Goal: Task Accomplishment & Management: Use online tool/utility

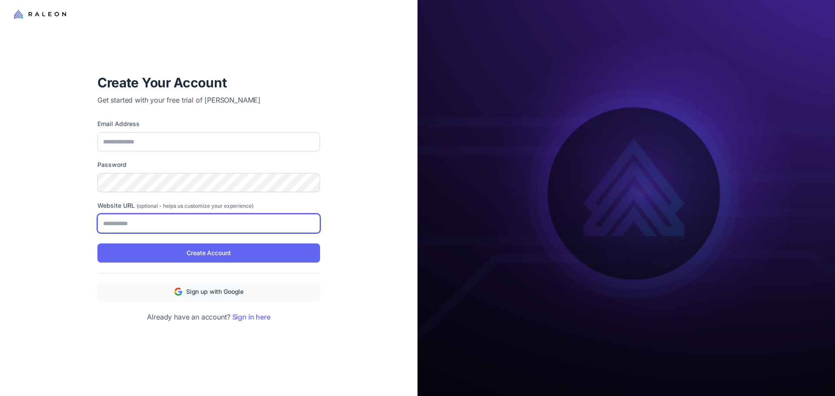
click at [167, 228] on input "Website URL (optional - helps us customize your experience)" at bounding box center [208, 223] width 223 height 19
paste input "**********"
type input "**********"
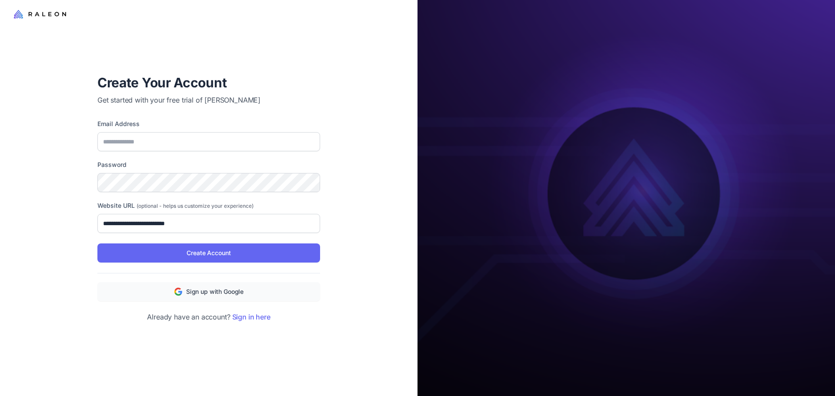
click at [157, 131] on div "Email Address" at bounding box center [208, 135] width 223 height 32
click at [147, 144] on input "Email Address" at bounding box center [208, 141] width 223 height 19
paste input "**********"
type input "**********"
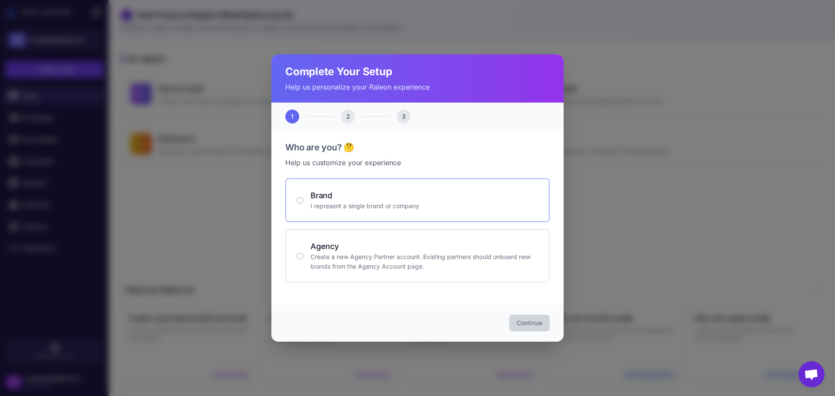
click at [301, 200] on div at bounding box center [300, 200] width 7 height 7
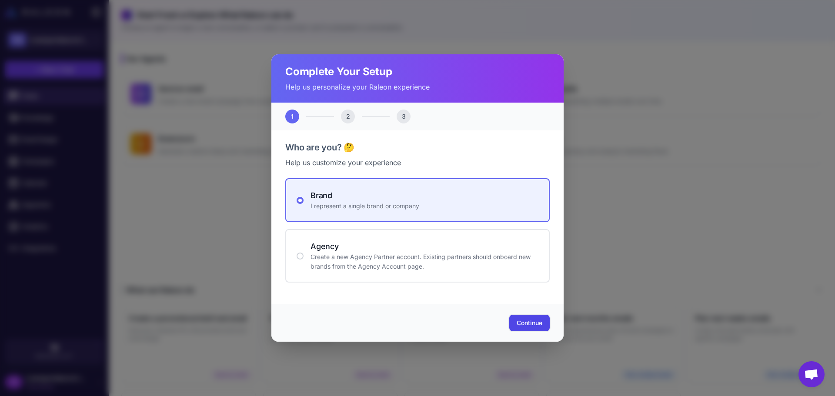
click at [526, 321] on span "Continue" at bounding box center [530, 323] width 26 height 9
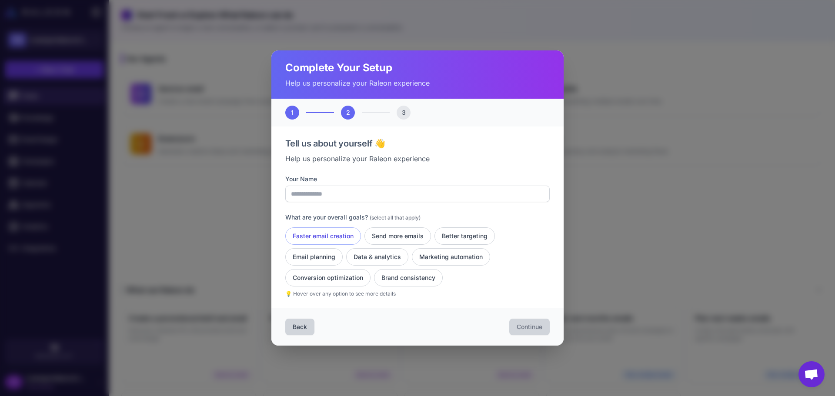
click at [332, 235] on button "Faster email creation" at bounding box center [323, 236] width 76 height 17
click at [423, 238] on button "Send more emails" at bounding box center [398, 236] width 67 height 17
click at [465, 234] on button "Better targeting" at bounding box center [465, 236] width 60 height 17
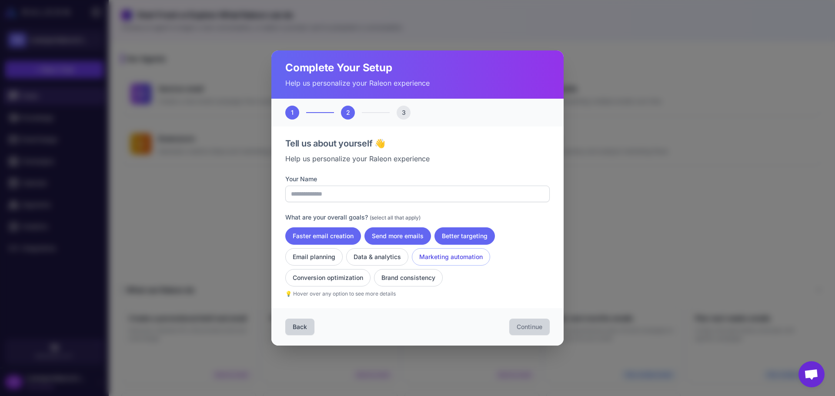
click at [445, 258] on button "Marketing automation" at bounding box center [451, 256] width 78 height 17
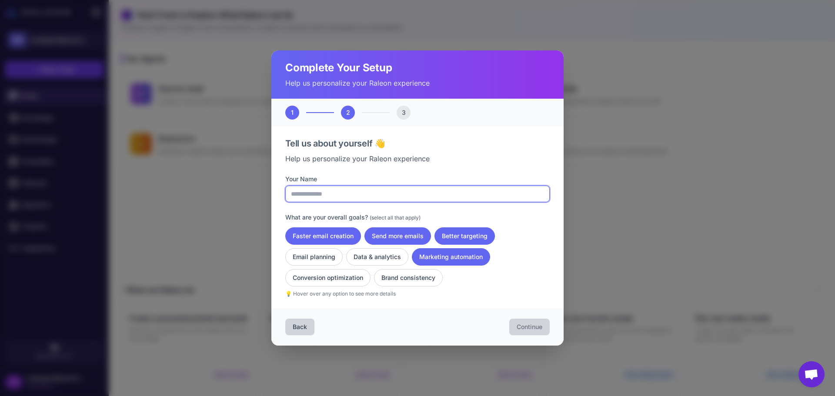
click at [358, 199] on input "Your Name" at bounding box center [417, 194] width 264 height 17
type input "********"
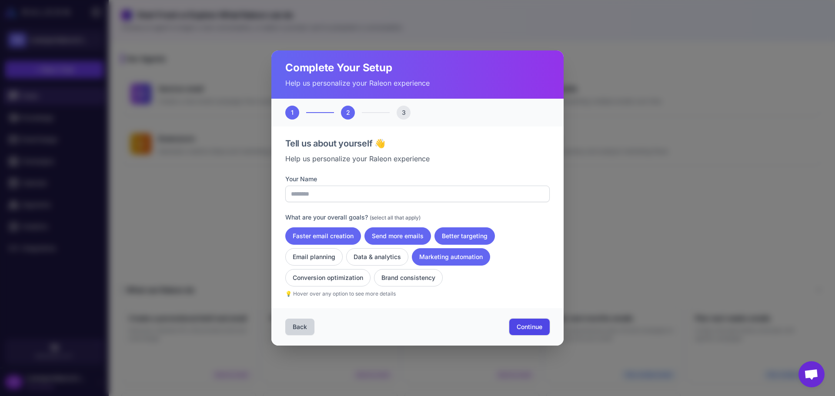
click at [531, 326] on span "Continue" at bounding box center [530, 327] width 26 height 9
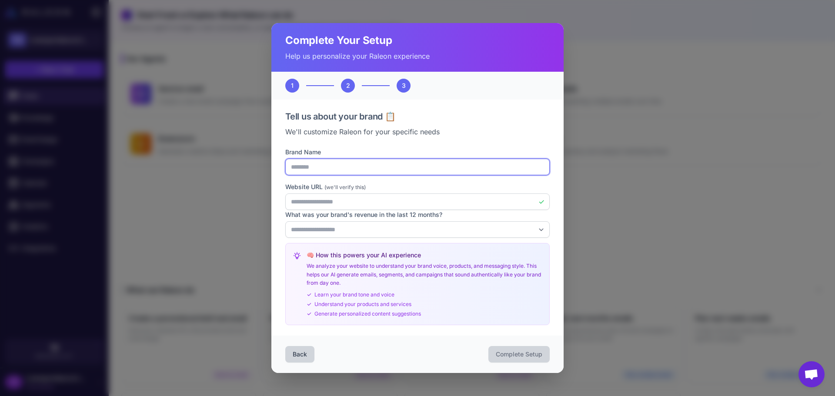
click at [354, 164] on input "********" at bounding box center [417, 167] width 264 height 17
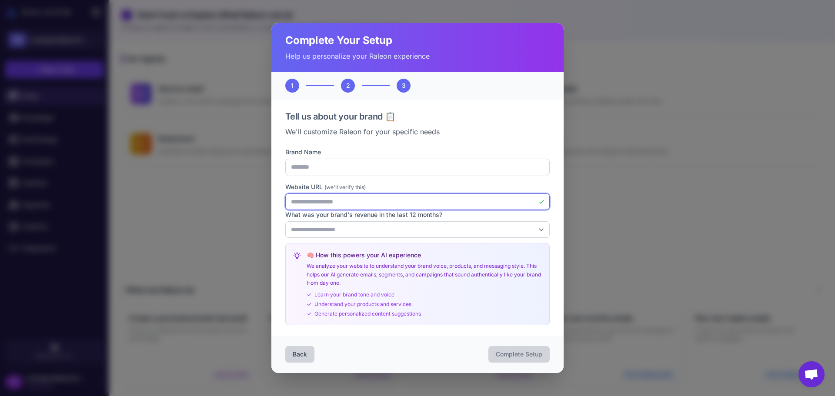
click at [346, 201] on input "**********" at bounding box center [417, 202] width 264 height 17
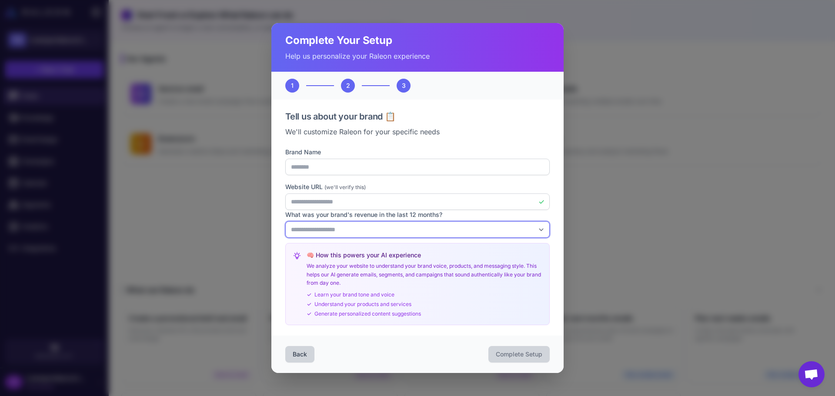
click at [356, 235] on select "**********" at bounding box center [417, 229] width 264 height 17
select select "*"
click at [285, 221] on select "**********" at bounding box center [417, 229] width 264 height 17
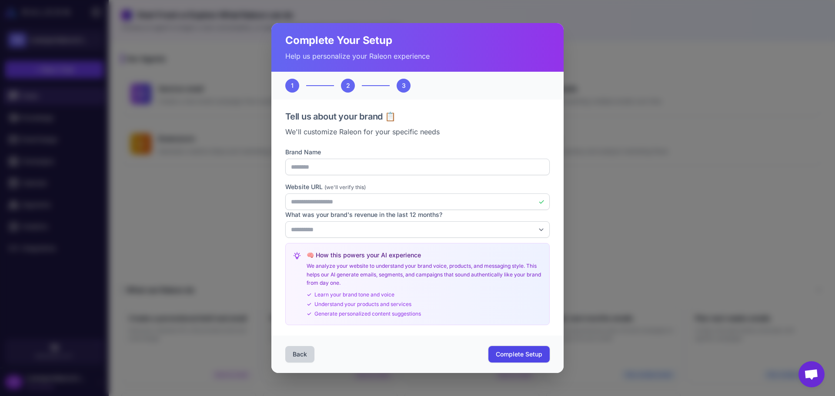
click at [509, 355] on span "Complete Setup" at bounding box center [519, 354] width 47 height 9
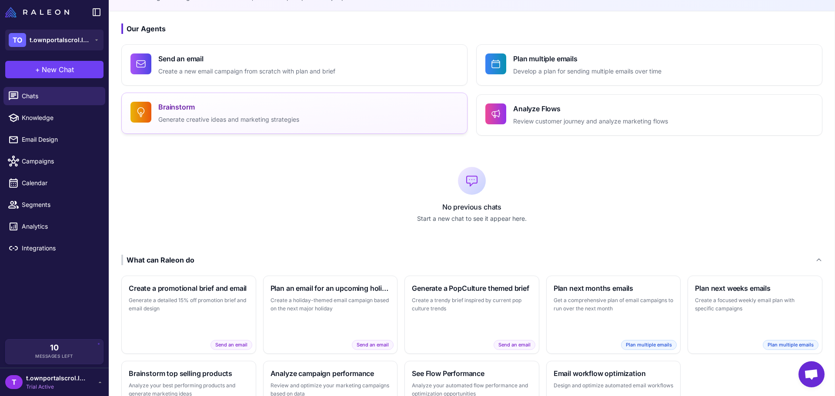
scroll to position [32, 0]
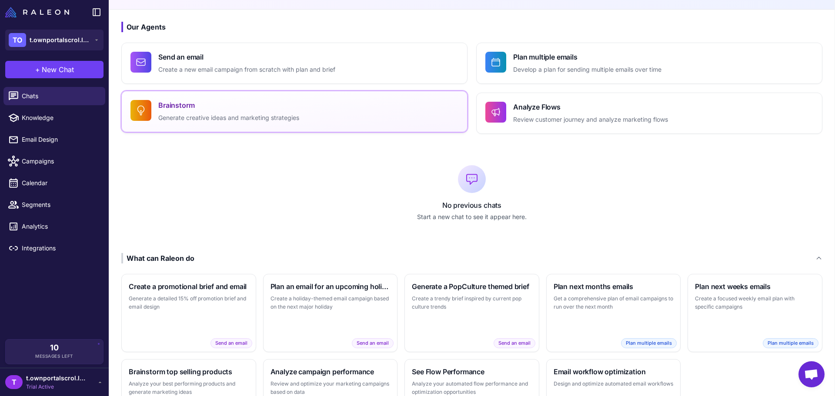
click at [291, 115] on p "Generate creative ideas and marketing strategies" at bounding box center [228, 118] width 141 height 10
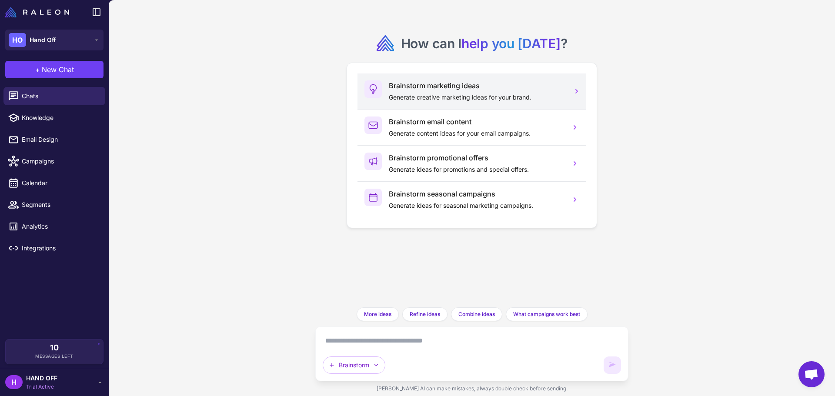
click at [397, 91] on div "Brainstorm marketing ideas Generate creative marketing ideas for your brand." at bounding box center [476, 91] width 175 height 22
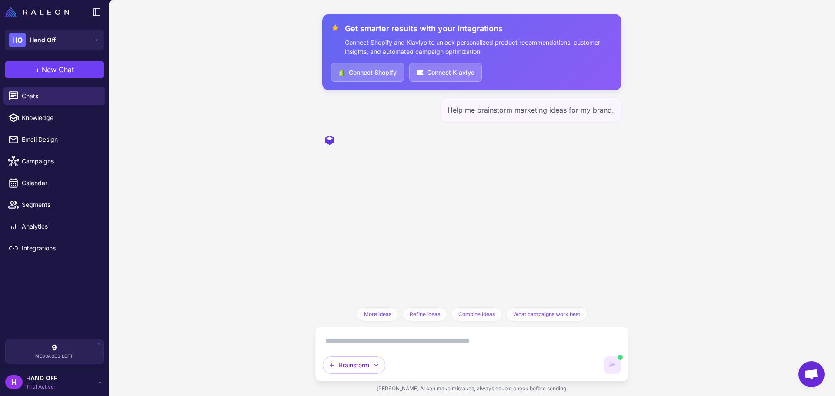
click at [384, 120] on div "Help me brainstorm marketing ideas for my brand." at bounding box center [471, 109] width 299 height 25
click at [341, 28] on div "Get smarter results with your integrations Connect Shopify and Klaviyo to unloc…" at bounding box center [472, 39] width 282 height 33
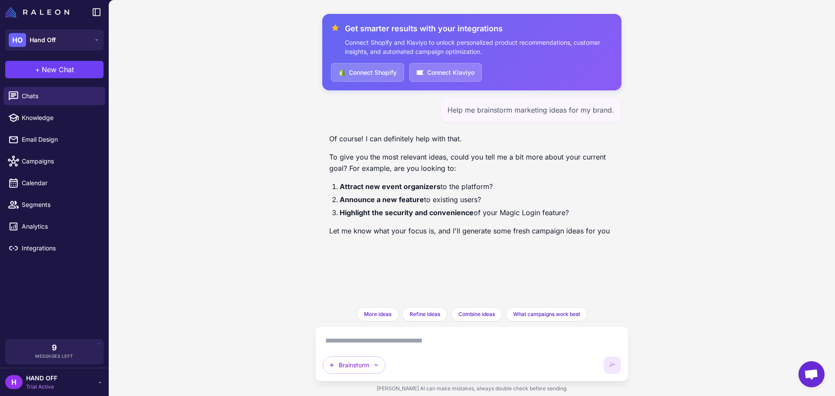
drag, startPoint x: 338, startPoint y: 188, endPoint x: 500, endPoint y: 189, distance: 161.8
click at [500, 189] on li "Attract new event organizers to the platform?" at bounding box center [477, 186] width 275 height 11
copy li "Attract new event organizers to the platform?"
click at [359, 342] on textarea at bounding box center [472, 341] width 298 height 14
paste textarea "**********"
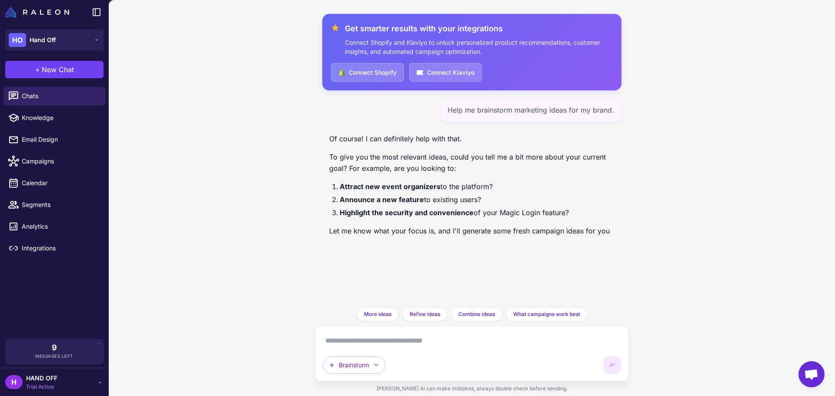
type textarea "**********"
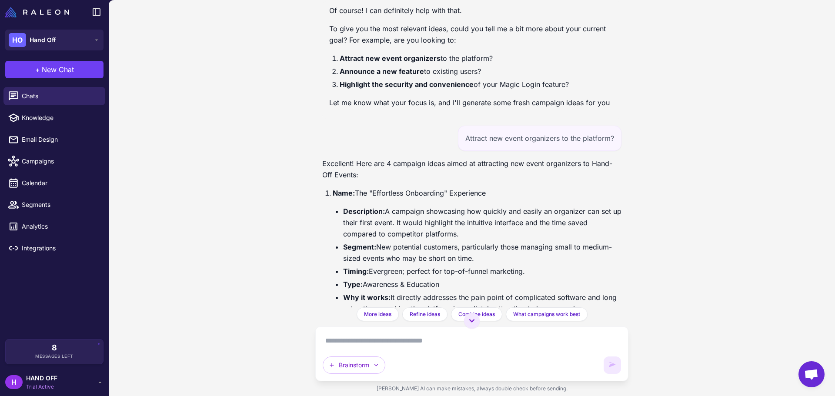
scroll to position [46, 0]
drag, startPoint x: 328, startPoint y: 161, endPoint x: 540, endPoint y: 162, distance: 212.3
click at [540, 162] on p "Excellent! Here are 4 campaign ideas aimed at attracting new event organizers t…" at bounding box center [471, 168] width 299 height 23
drag, startPoint x: 359, startPoint y: 187, endPoint x: 487, endPoint y: 189, distance: 128.4
click at [487, 189] on p "Name: The "Effortless Onboarding" Experience" at bounding box center [477, 192] width 289 height 11
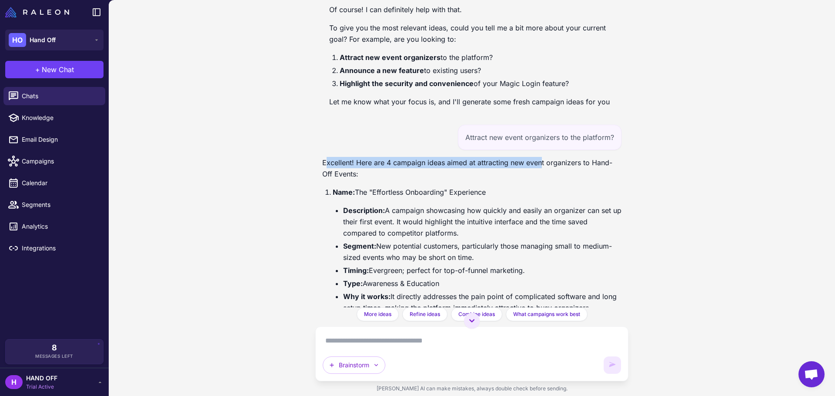
drag, startPoint x: 384, startPoint y: 213, endPoint x: 475, endPoint y: 234, distance: 93.3
click at [475, 234] on li "Description: A campaign showcasing how quickly and easily an organizer can set …" at bounding box center [482, 222] width 278 height 34
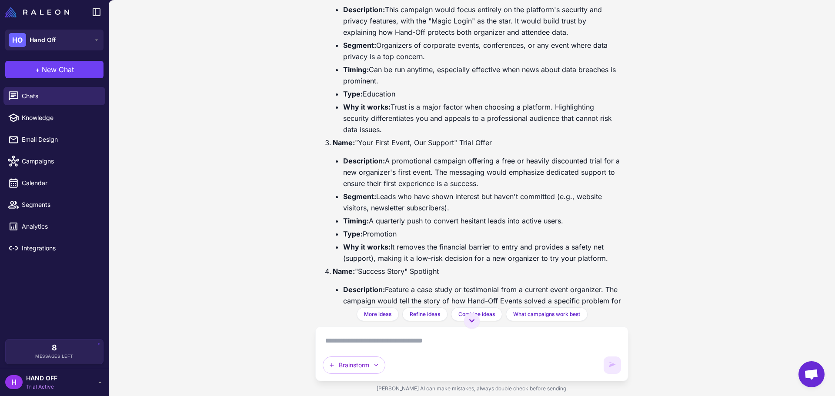
scroll to position [493, 0]
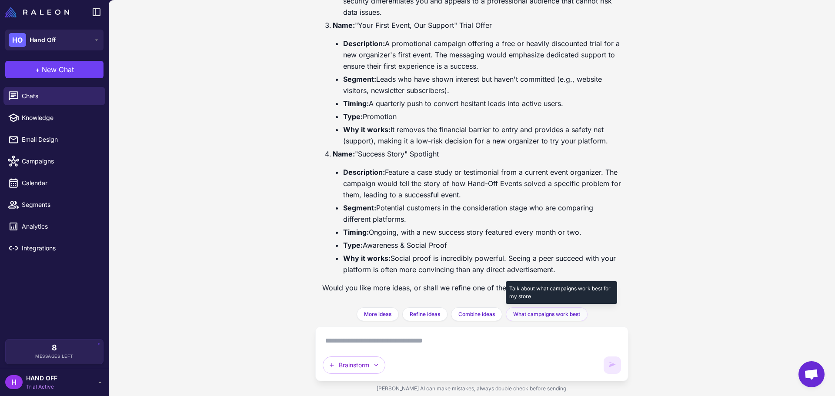
click at [535, 312] on span "What campaigns work best" at bounding box center [546, 315] width 67 height 8
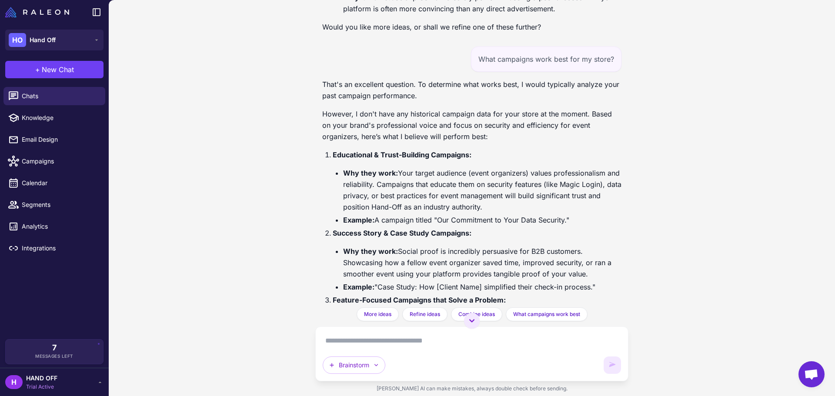
scroll to position [754, 0]
drag, startPoint x: 345, startPoint y: 158, endPoint x: 417, endPoint y: 164, distance: 71.5
click at [417, 164] on li "Educational & Trust-Building Campaigns: Why they work: Your target audience (ev…" at bounding box center [477, 187] width 289 height 77
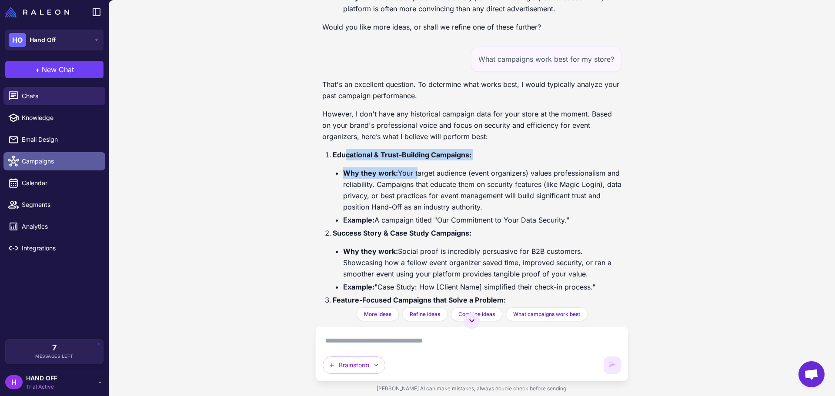
click at [47, 156] on link "Campaigns" at bounding box center [54, 161] width 102 height 18
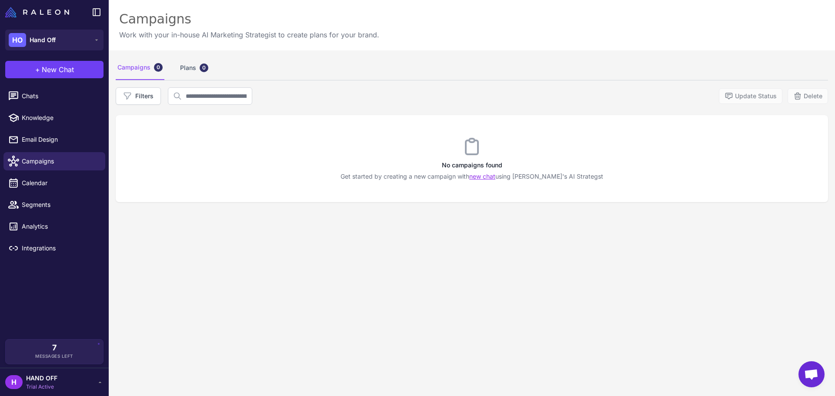
click at [495, 178] on link "new chat" at bounding box center [482, 176] width 26 height 7
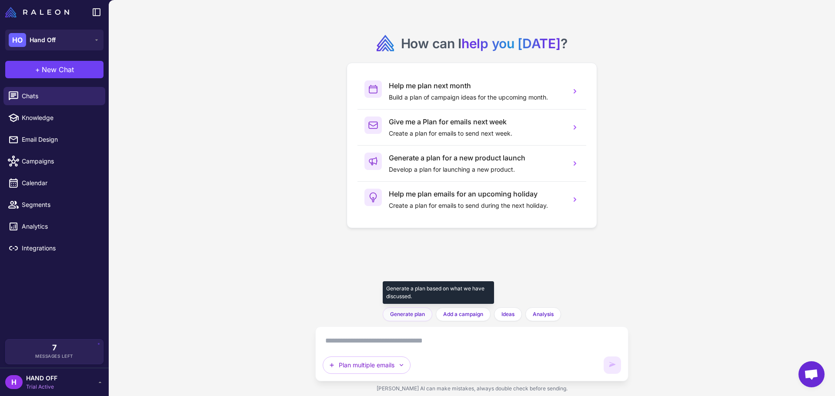
click at [405, 313] on span "Generate plan" at bounding box center [407, 315] width 35 height 8
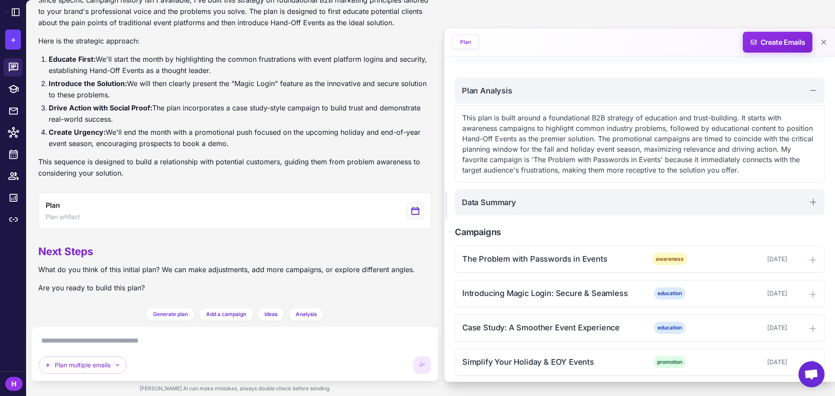
scroll to position [92, 0]
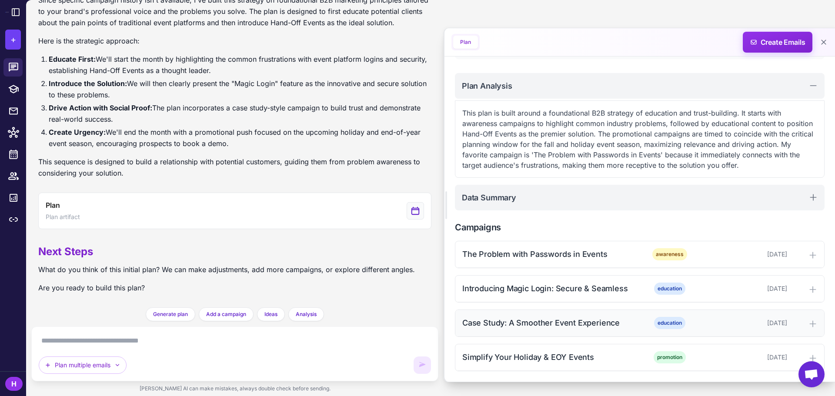
click at [524, 328] on div "Case Study: A Smoother Event Experience" at bounding box center [550, 323] width 176 height 12
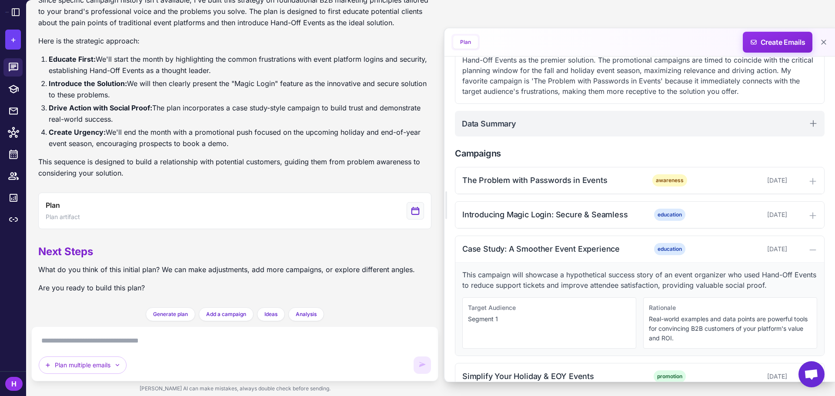
scroll to position [185, 0]
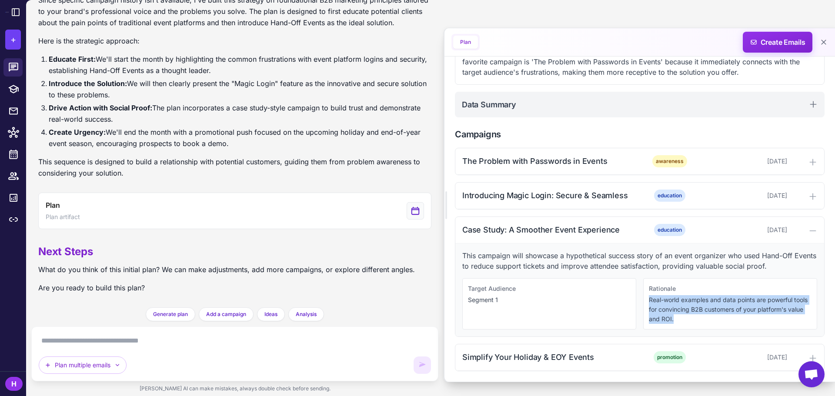
drag, startPoint x: 646, startPoint y: 303, endPoint x: 698, endPoint y: 318, distance: 54.4
click at [698, 318] on div "Rationale Real-world examples and data points are powerful tools for convincing…" at bounding box center [730, 303] width 174 height 51
click at [779, 227] on div "October 21, 2025" at bounding box center [744, 230] width 86 height 10
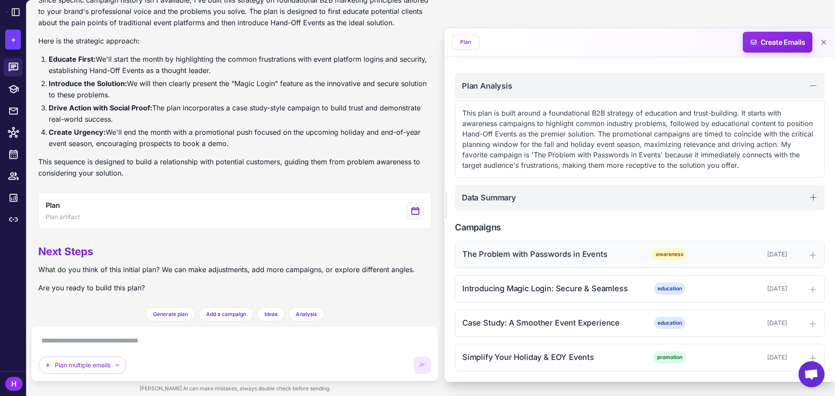
scroll to position [92, 0]
click at [468, 42] on button "Plan" at bounding box center [465, 42] width 25 height 13
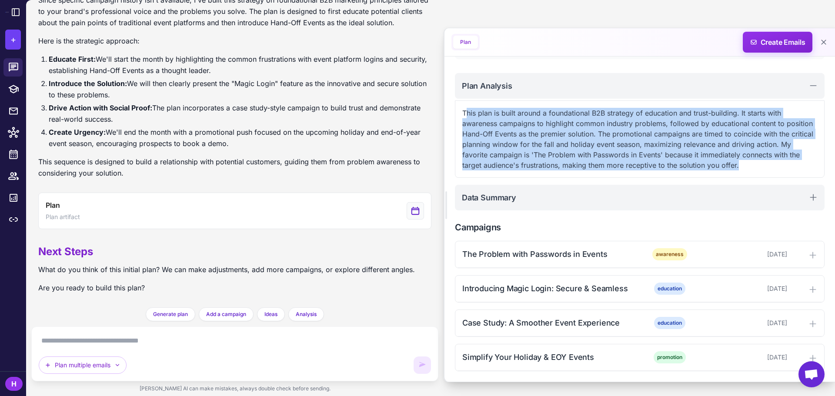
drag, startPoint x: 468, startPoint y: 115, endPoint x: 740, endPoint y: 172, distance: 278.7
click at [740, 172] on div "This plan is built around a foundational B2B strategy of education and trust-bu…" at bounding box center [640, 138] width 370 height 77
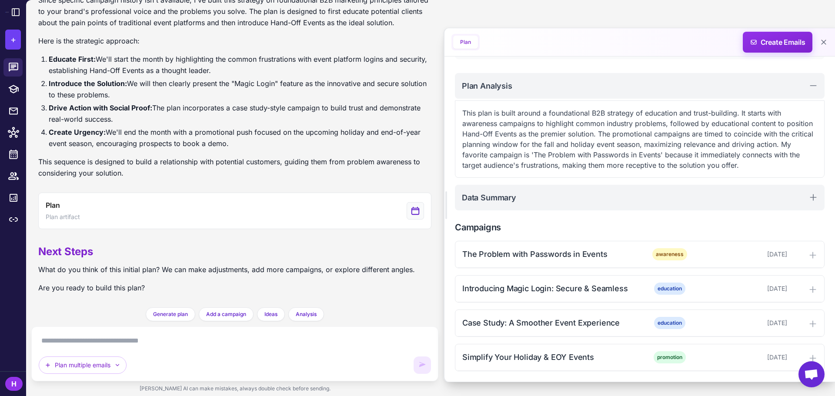
click at [439, 116] on div "Generate a plan based on what we have discussed. Of course. Based on my underst…" at bounding box center [235, 198] width 418 height 396
click at [794, 40] on span "Create Emails" at bounding box center [778, 42] width 76 height 21
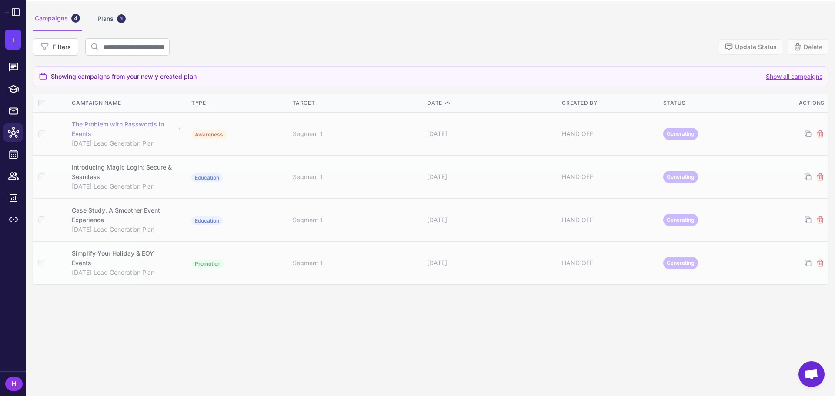
scroll to position [50, 0]
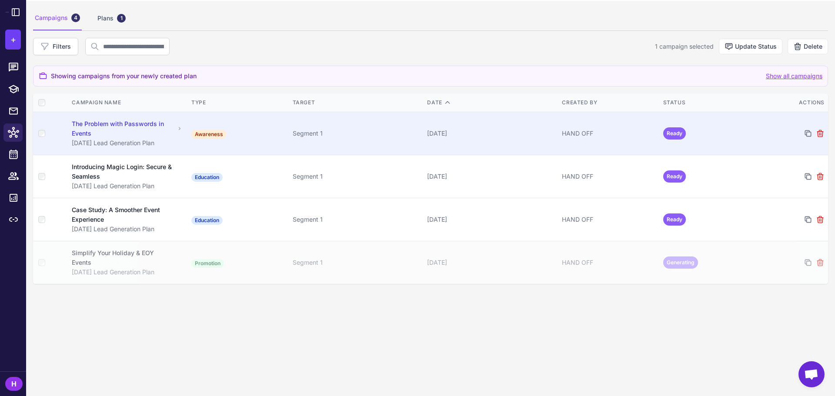
click at [667, 133] on span "Ready" at bounding box center [674, 133] width 23 height 12
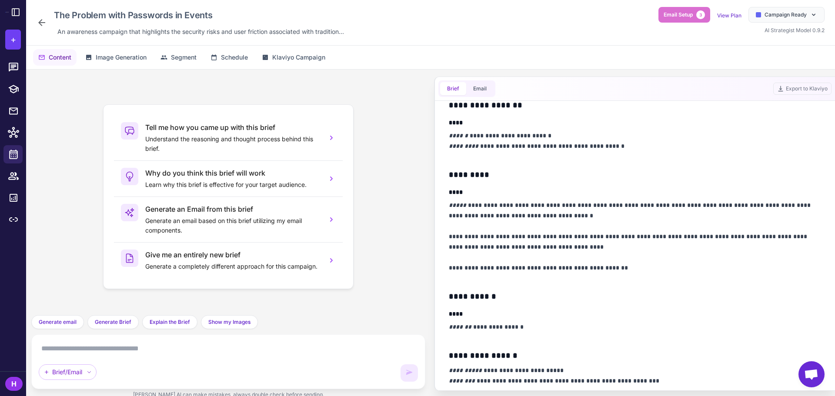
scroll to position [198, 0]
click at [477, 86] on button "Email" at bounding box center [479, 88] width 27 height 13
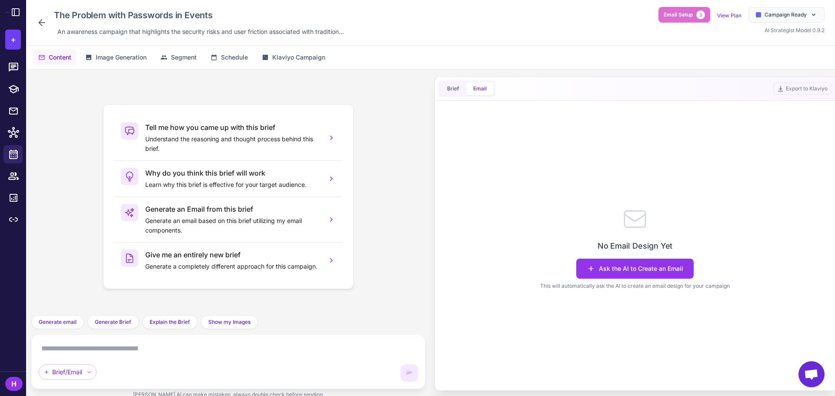
scroll to position [0, 0]
click at [452, 87] on button "Brief" at bounding box center [453, 88] width 26 height 13
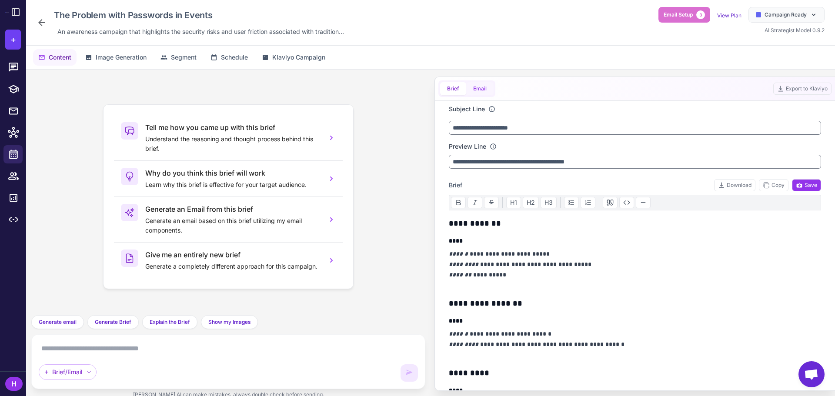
click at [476, 86] on button "Email" at bounding box center [479, 88] width 27 height 13
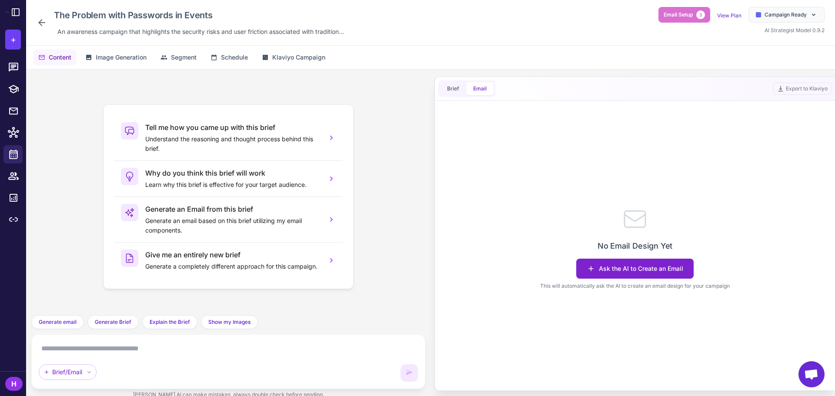
click at [599, 265] on button "Ask the AI to Create an Email" at bounding box center [634, 269] width 117 height 20
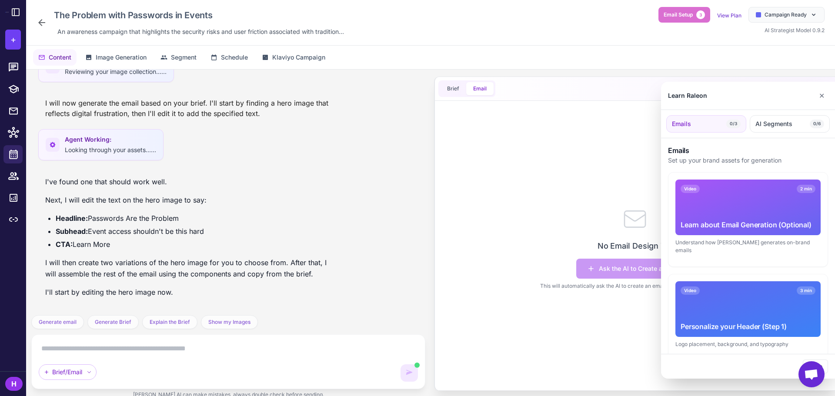
scroll to position [167, 0]
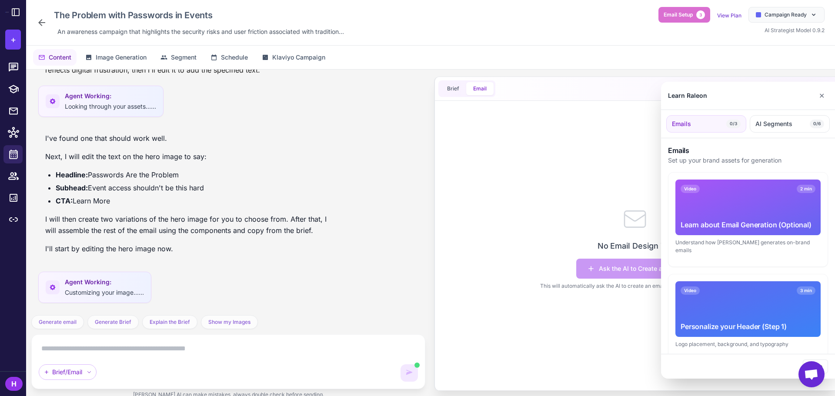
drag, startPoint x: 84, startPoint y: 218, endPoint x: 173, endPoint y: 244, distance: 93.0
click at [173, 244] on div at bounding box center [417, 198] width 835 height 396
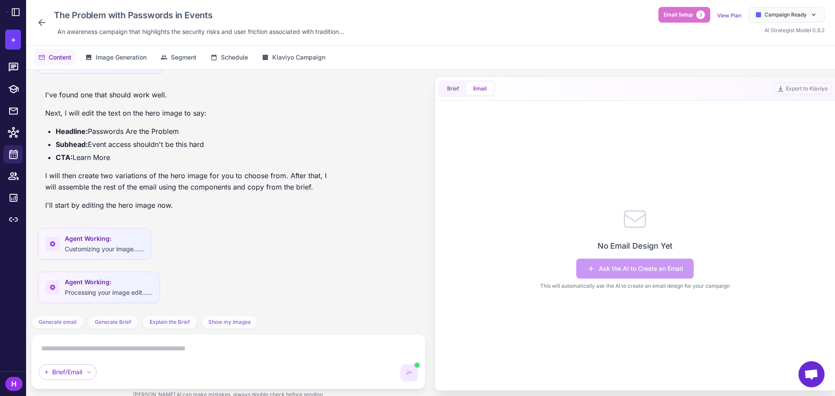
scroll to position [254, 0]
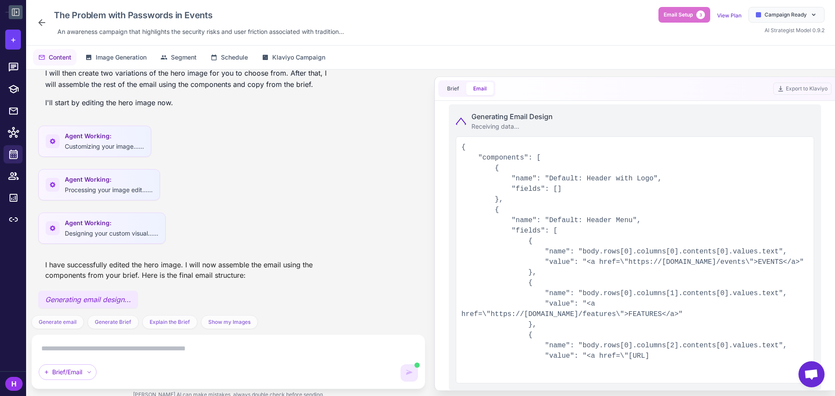
click at [17, 17] on icon at bounding box center [15, 12] width 10 height 10
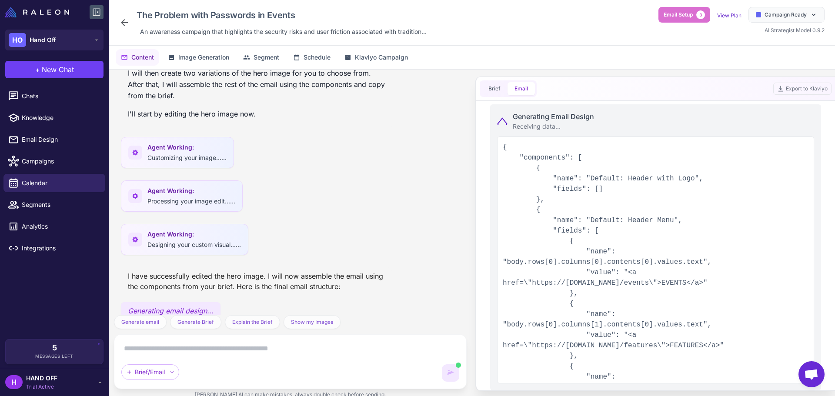
scroll to position [335, 0]
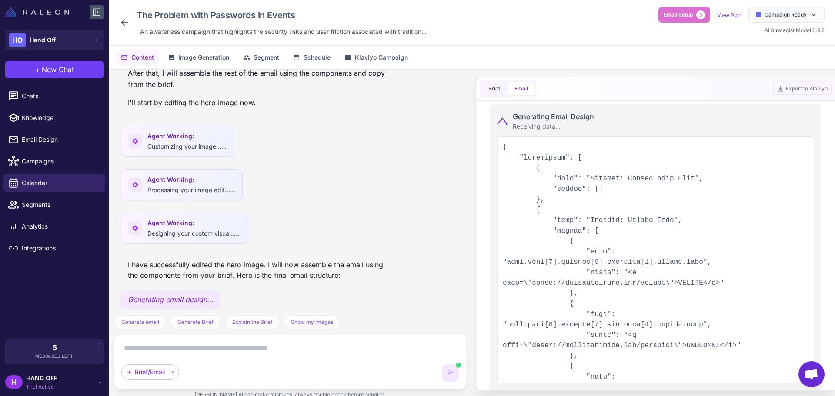
click at [58, 10] on img at bounding box center [37, 12] width 64 height 10
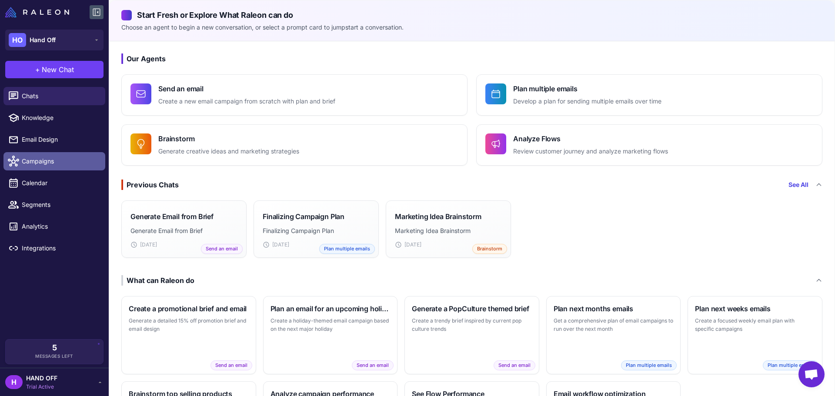
click at [39, 163] on span "Campaigns" at bounding box center [60, 162] width 77 height 10
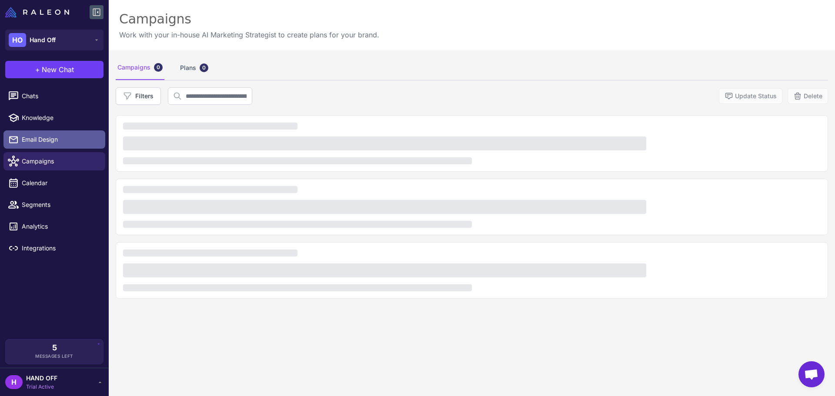
click at [37, 138] on span "Email Design" at bounding box center [60, 140] width 77 height 10
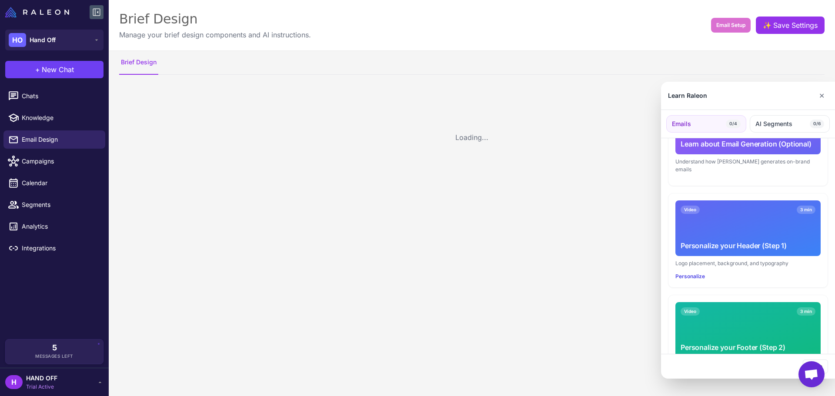
scroll to position [218, 0]
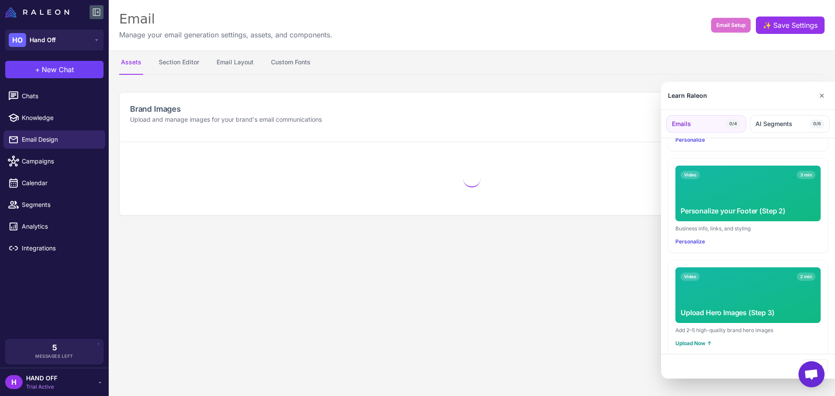
click at [473, 226] on div at bounding box center [417, 198] width 835 height 396
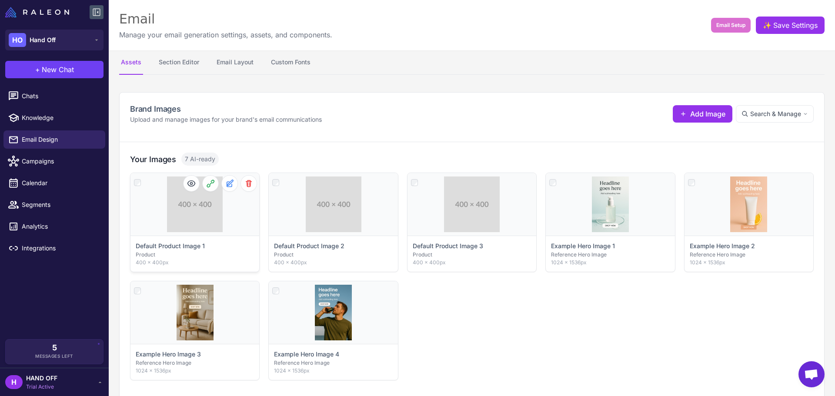
click at [202, 249] on p "Default Product Image 1" at bounding box center [170, 246] width 69 height 10
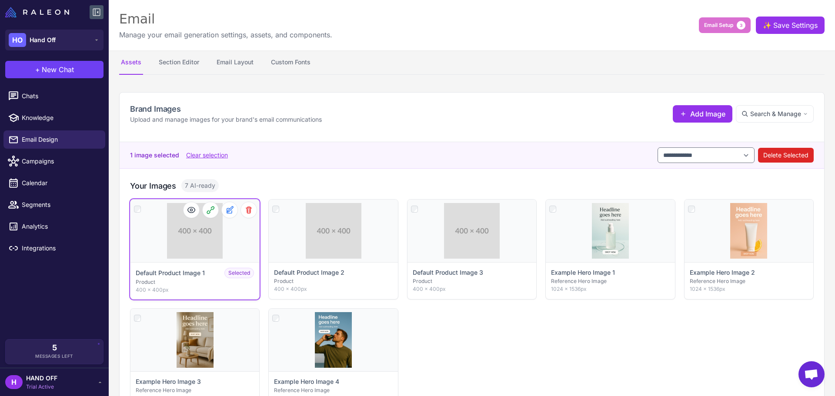
click at [208, 244] on div "Click to deselect" at bounding box center [195, 231] width 129 height 63
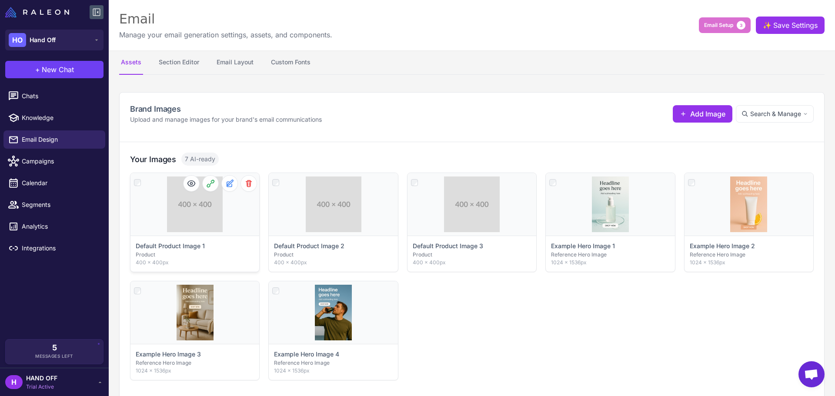
click at [208, 244] on div "Default Product Image 1" at bounding box center [195, 246] width 118 height 10
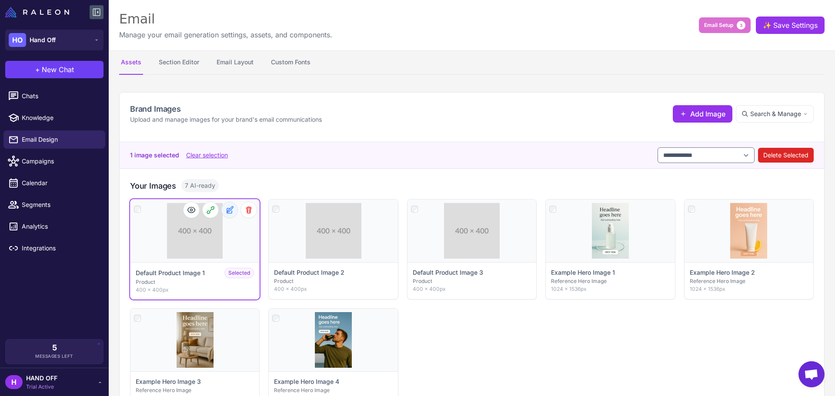
click at [233, 208] on icon at bounding box center [229, 210] width 9 height 9
select select "*******"
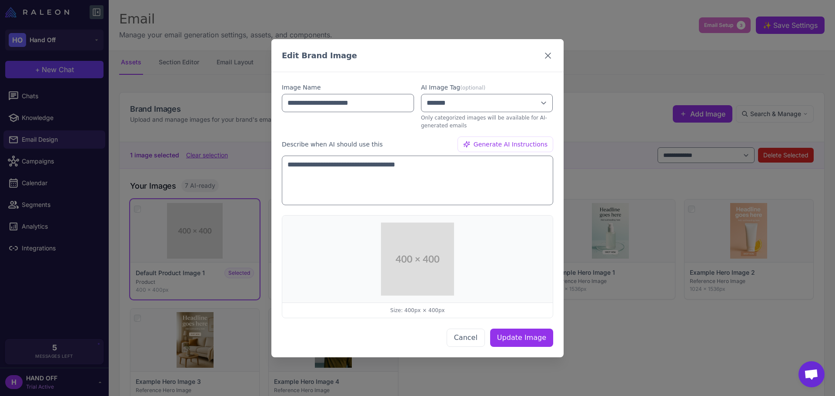
click at [544, 55] on icon at bounding box center [548, 55] width 10 height 10
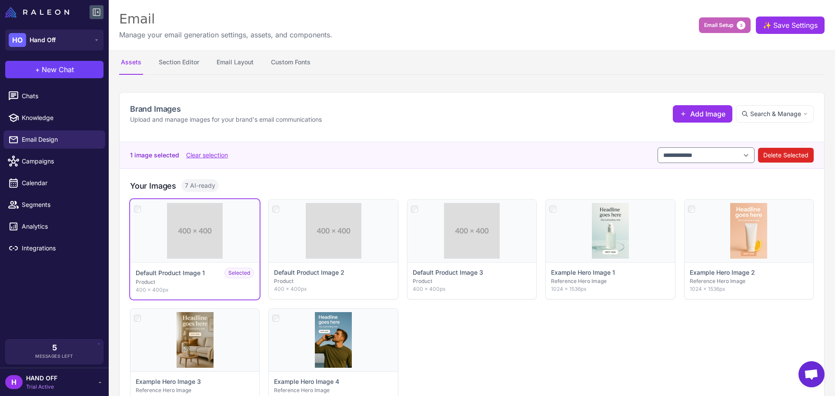
click at [710, 19] on button "Email Setup 3" at bounding box center [725, 25] width 52 height 16
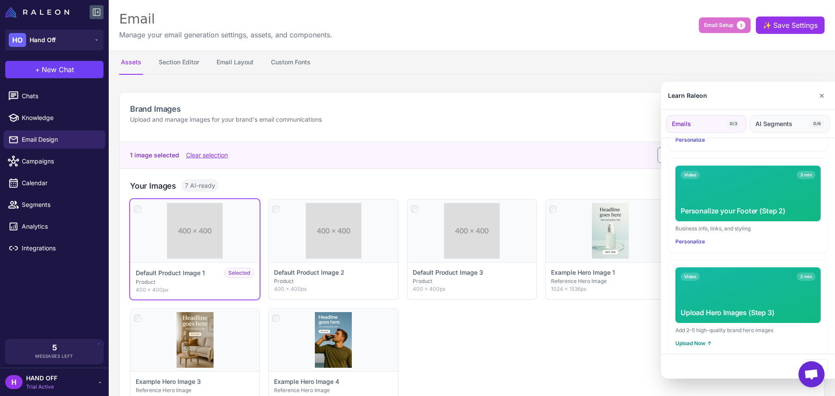
click at [787, 118] on button "AI Segments 0/6" at bounding box center [790, 123] width 80 height 17
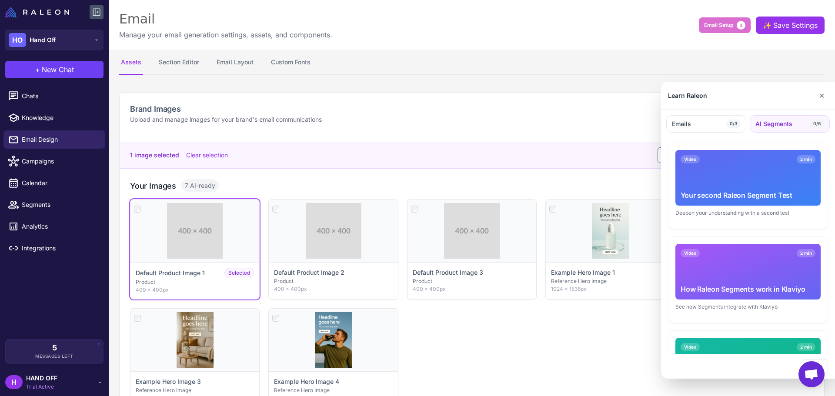
click at [739, 191] on div "Your second Raleon Segment Test" at bounding box center [748, 195] width 135 height 10
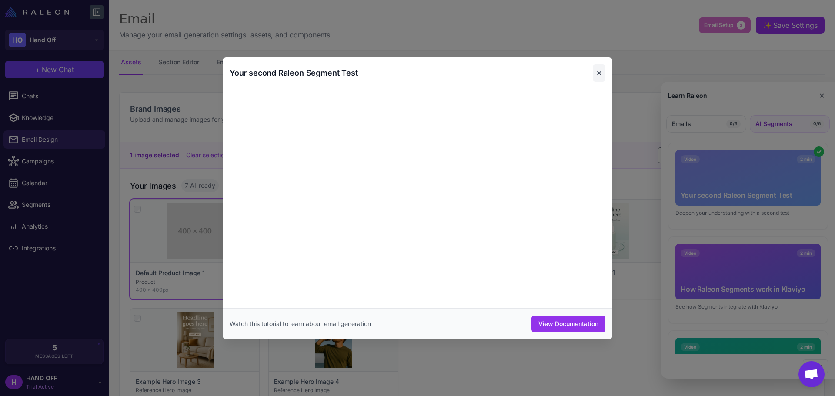
click at [599, 72] on button "✕" at bounding box center [599, 72] width 13 height 17
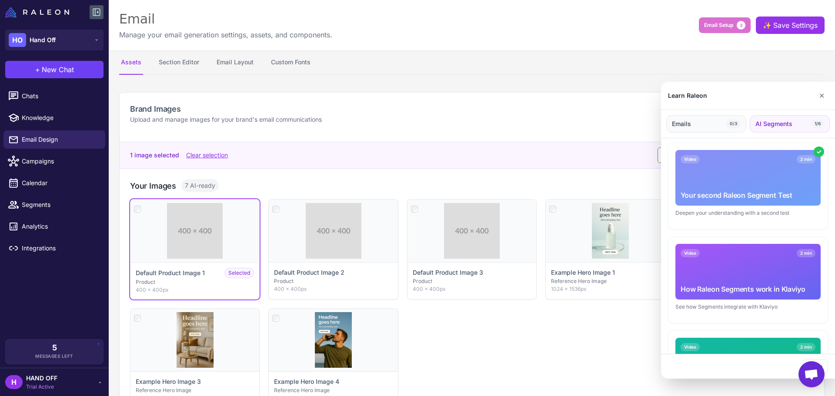
click at [688, 128] on span "Emails" at bounding box center [681, 124] width 19 height 10
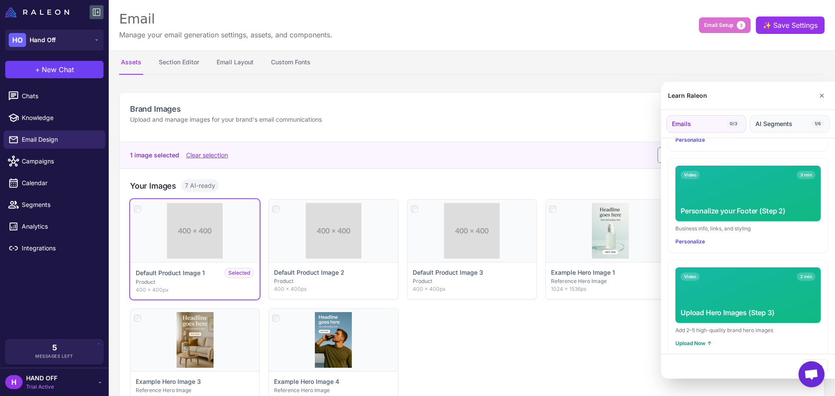
click at [778, 122] on span "AI Segments" at bounding box center [774, 124] width 37 height 10
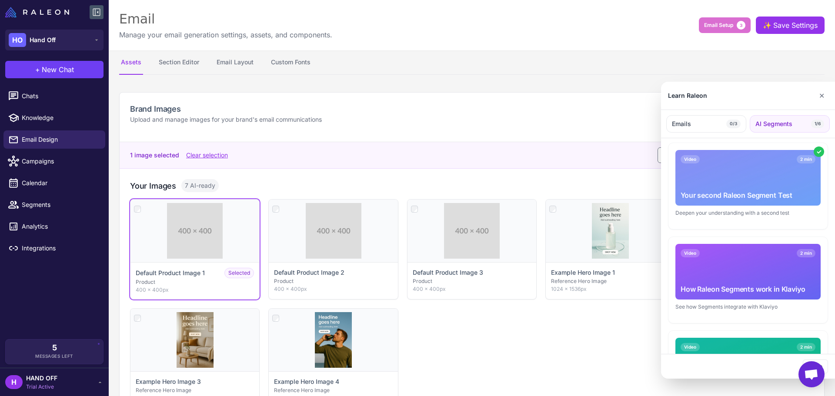
click at [700, 170] on div "Video 2 min Your second Raleon Segment Test" at bounding box center [748, 178] width 145 height 56
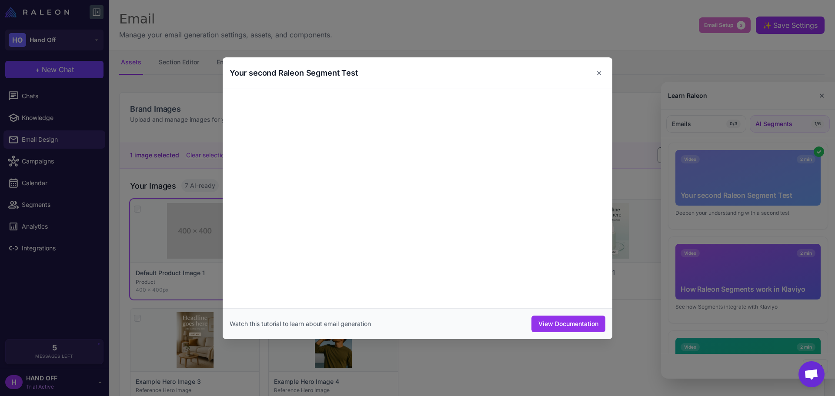
click at [606, 71] on div "Your second Raleon Segment Test ✕" at bounding box center [418, 73] width 390 height 32
click at [601, 69] on button "✕" at bounding box center [599, 72] width 13 height 17
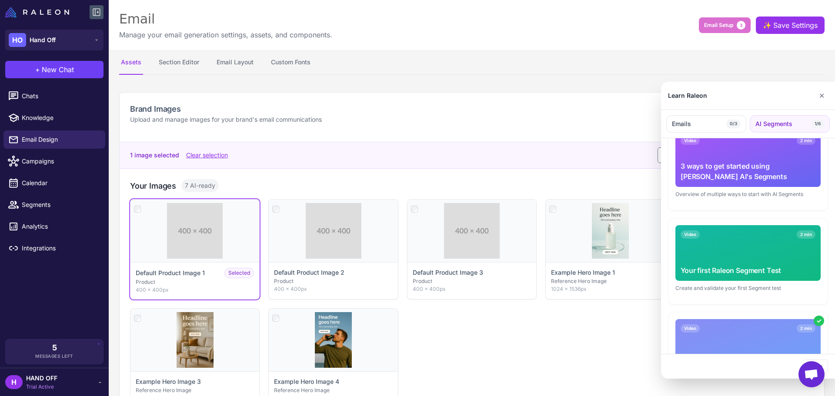
scroll to position [0, 0]
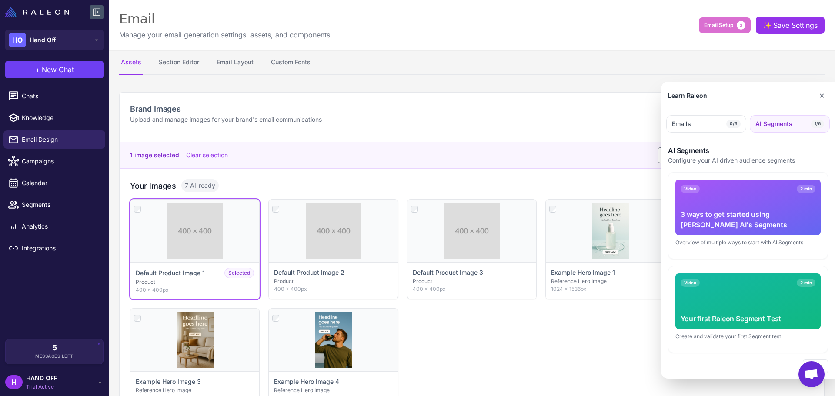
click at [720, 211] on div "3 ways to get started using Raleon AI's Segments" at bounding box center [748, 219] width 135 height 21
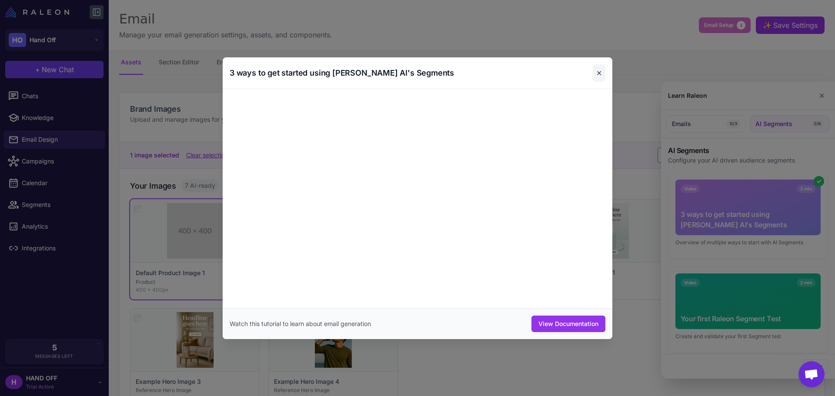
click at [601, 72] on button "✕" at bounding box center [599, 72] width 13 height 17
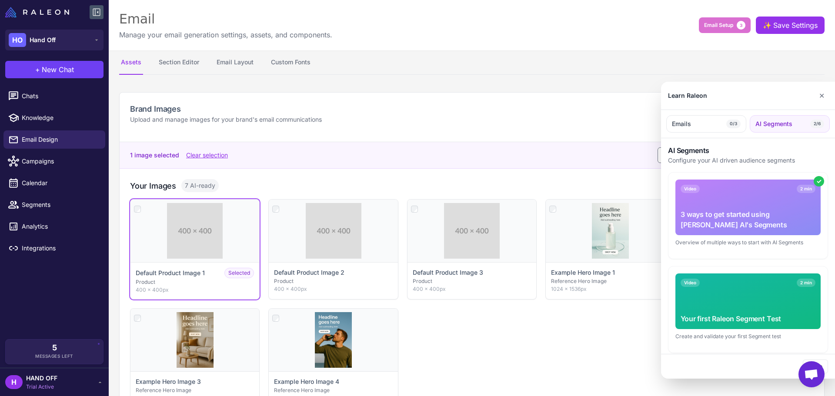
click at [26, 93] on div at bounding box center [417, 198] width 835 height 396
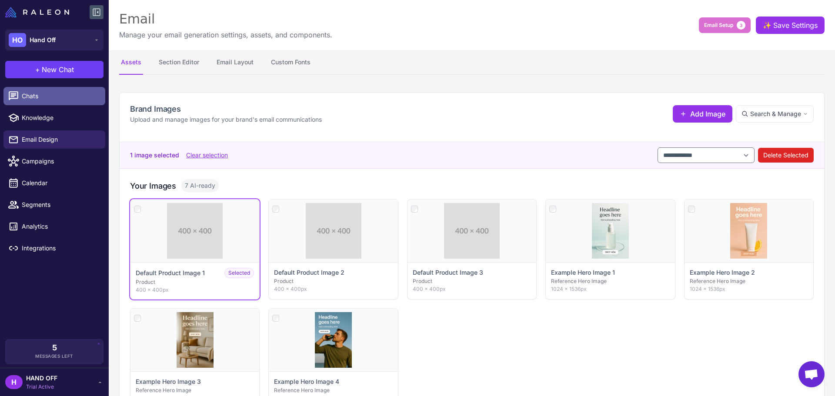
click at [35, 99] on span "Chats" at bounding box center [60, 96] width 77 height 10
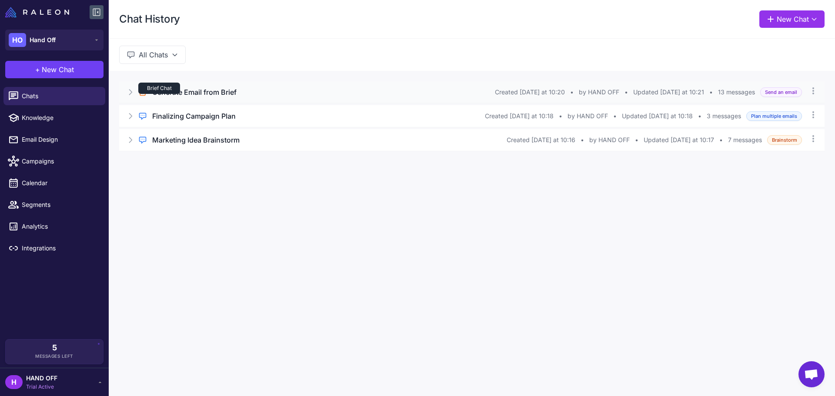
click at [159, 93] on div "Brief Chat" at bounding box center [159, 88] width 42 height 11
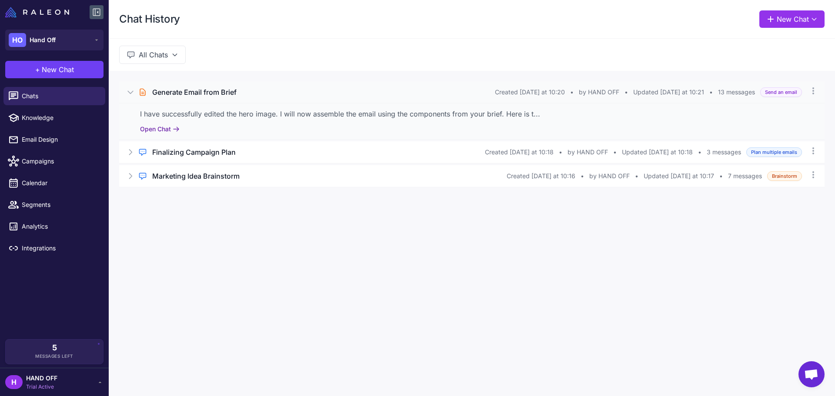
click at [161, 131] on button "Open Chat" at bounding box center [160, 129] width 40 height 10
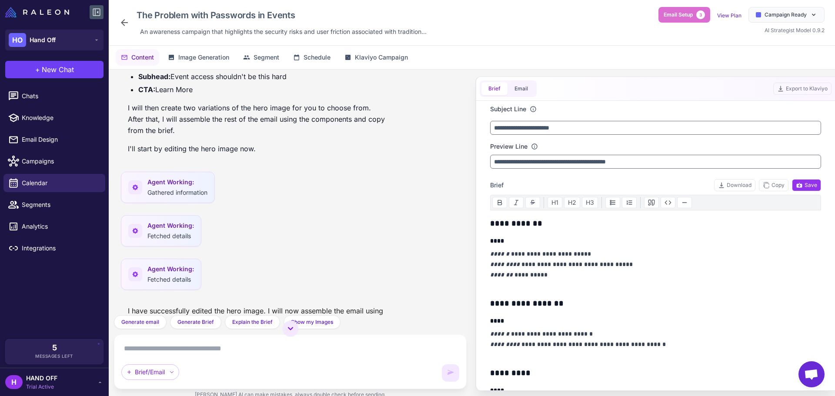
scroll to position [268, 0]
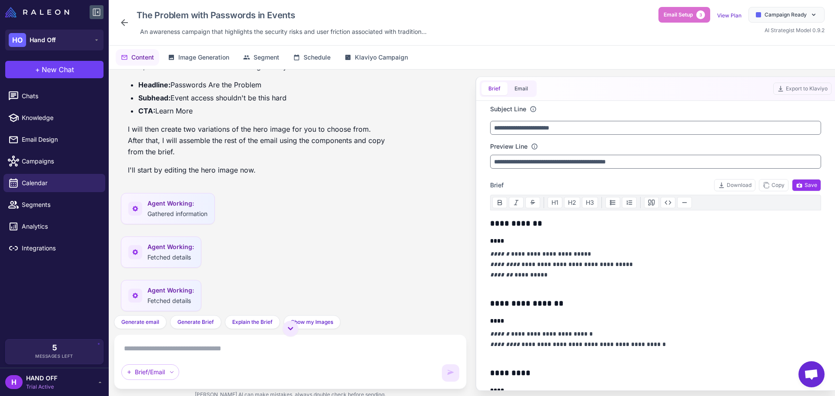
click at [177, 206] on span "Agent Working:" at bounding box center [177, 204] width 60 height 10
click at [192, 217] on span "Gathered information" at bounding box center [177, 213] width 60 height 7
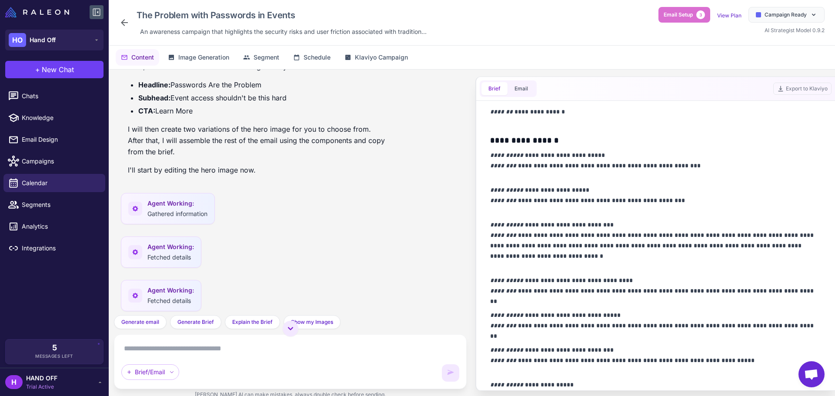
scroll to position [438, 0]
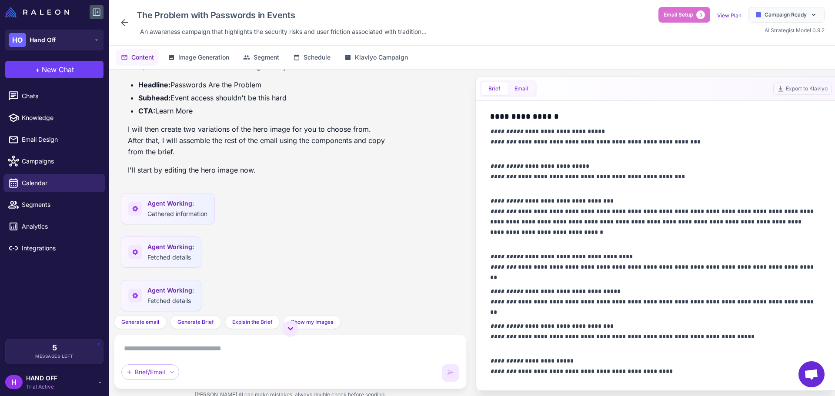
click at [521, 94] on button "Email" at bounding box center [521, 88] width 27 height 13
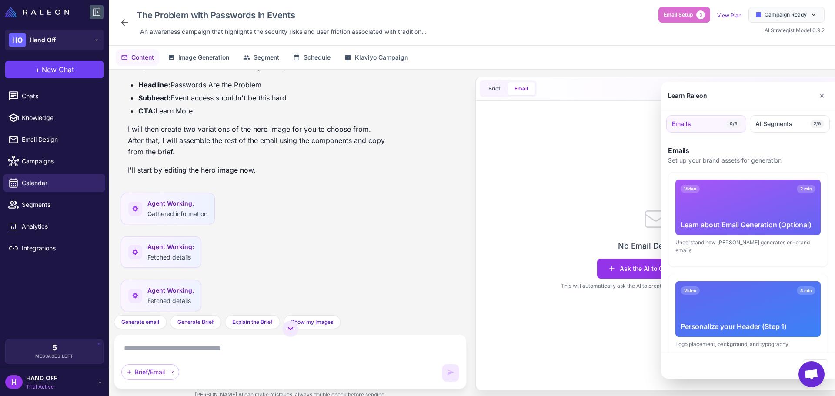
click at [492, 87] on div at bounding box center [417, 198] width 835 height 396
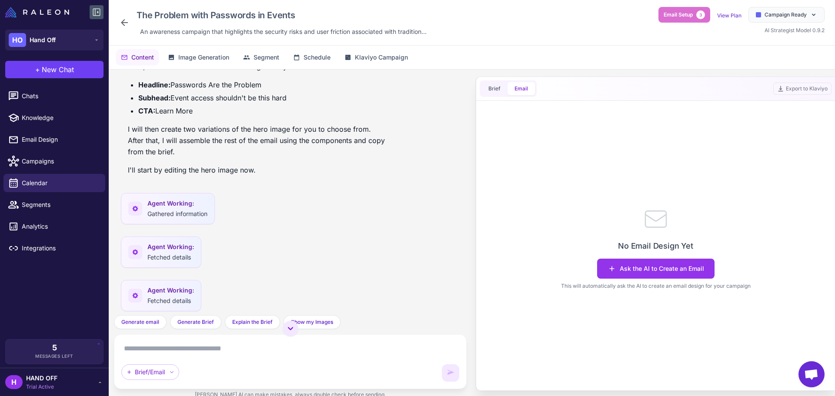
click at [492, 87] on button "Brief" at bounding box center [495, 88] width 26 height 13
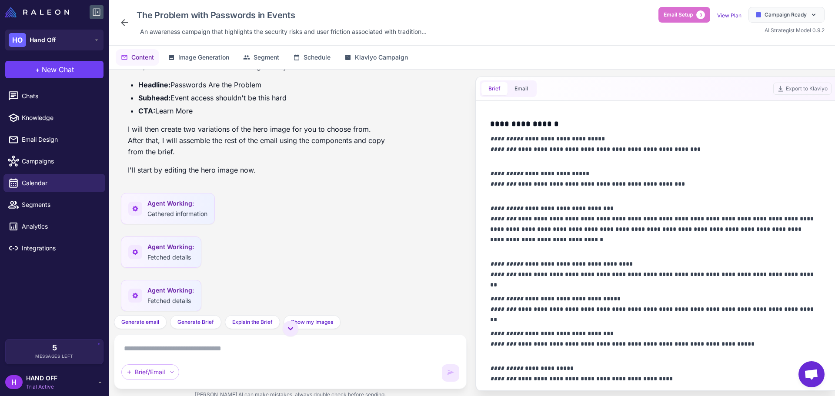
scroll to position [438, 0]
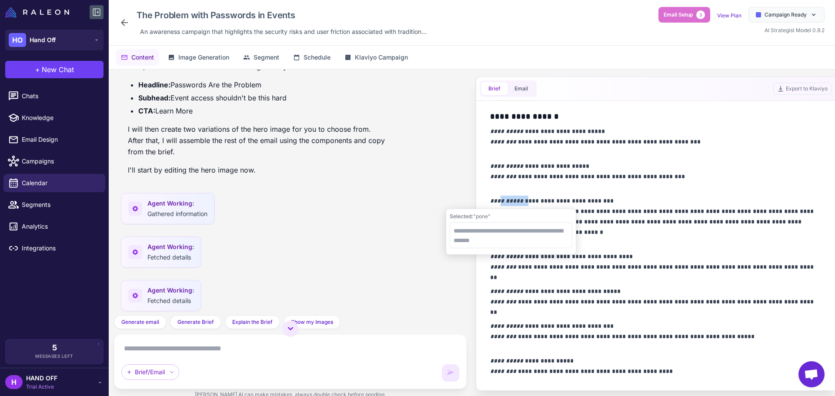
drag, startPoint x: 502, startPoint y: 206, endPoint x: 533, endPoint y: 204, distance: 31.4
click at [533, 204] on p "**********" at bounding box center [653, 222] width 327 height 52
click at [633, 199] on p "**********" at bounding box center [653, 222] width 327 height 52
click at [548, 199] on p "**********" at bounding box center [653, 222] width 327 height 52
click at [697, 221] on p "**********" at bounding box center [653, 222] width 327 height 52
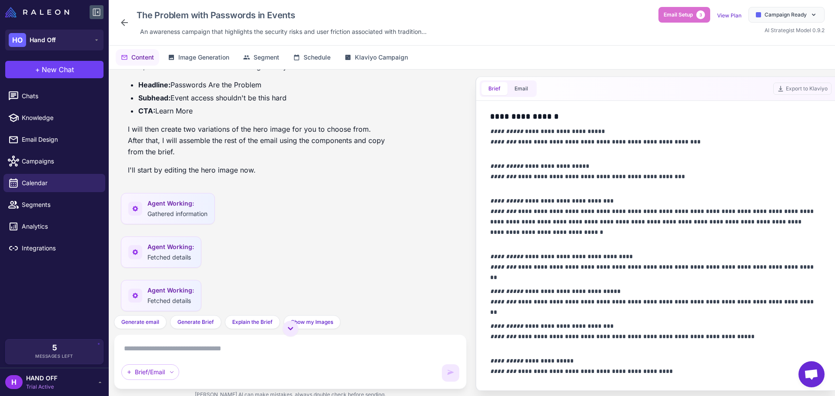
scroll to position [421, 0]
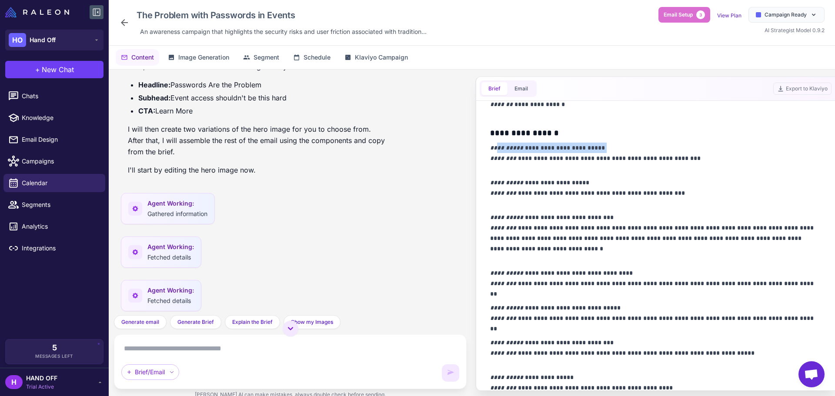
drag, startPoint x: 497, startPoint y: 144, endPoint x: 611, endPoint y: 145, distance: 113.5
click at [611, 145] on p "**********" at bounding box center [653, 158] width 327 height 31
click at [684, 167] on p "**********" at bounding box center [653, 158] width 327 height 31
click at [793, 13] on span "Campaign Ready" at bounding box center [786, 15] width 42 height 8
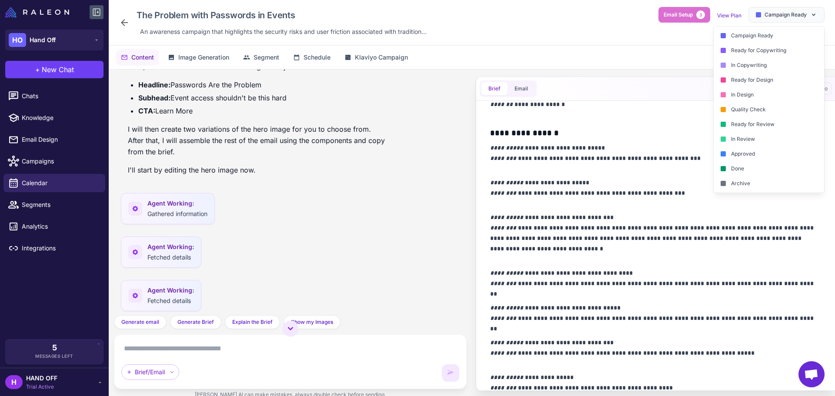
click at [591, 84] on div "Brief Email Export to Klaviyo" at bounding box center [655, 89] width 359 height 24
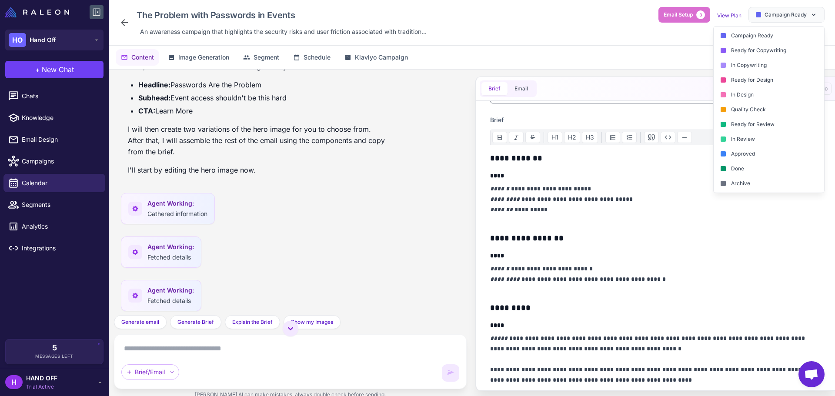
scroll to position [0, 0]
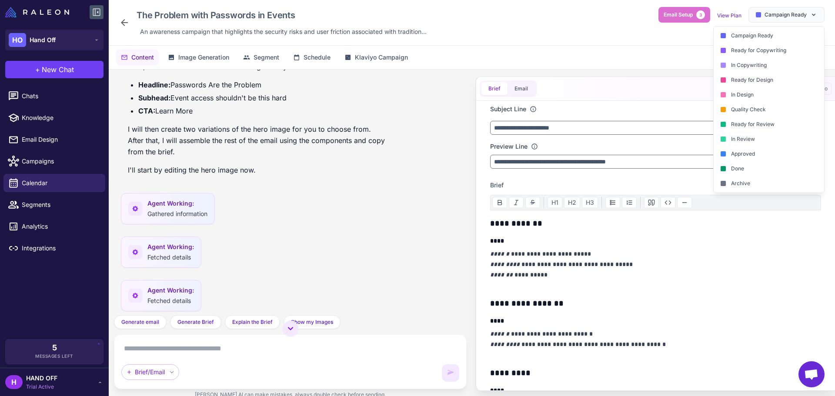
click at [777, 15] on span "Campaign Ready" at bounding box center [786, 15] width 42 height 8
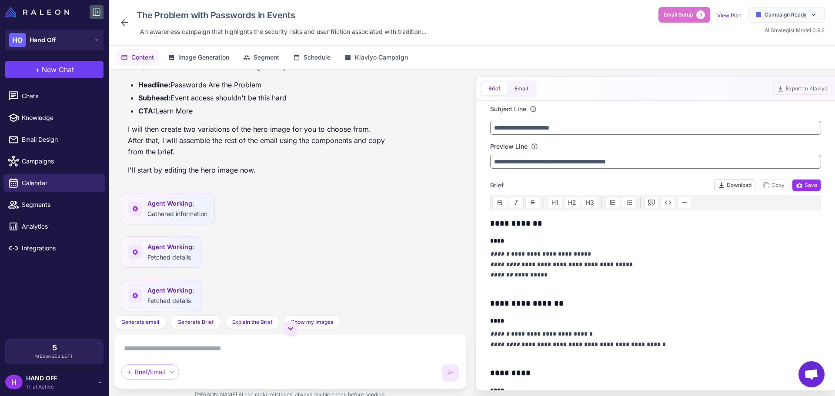
click at [739, 187] on button "Download" at bounding box center [734, 185] width 41 height 12
click at [769, 181] on button "Copy" at bounding box center [774, 185] width 30 height 12
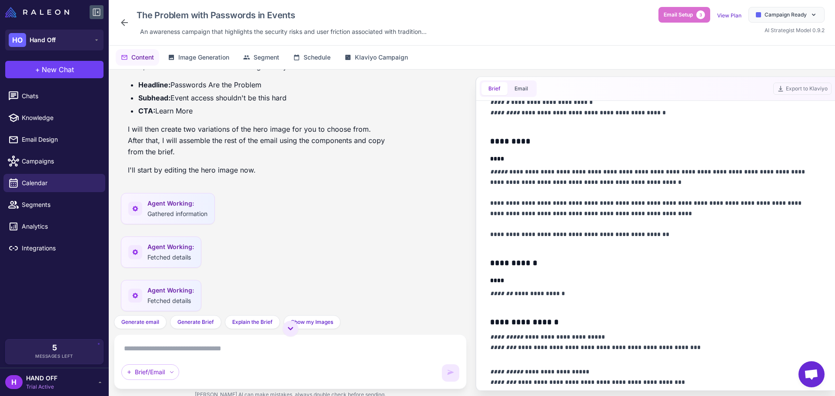
scroll to position [232, 0]
